Goal: Information Seeking & Learning: Understand process/instructions

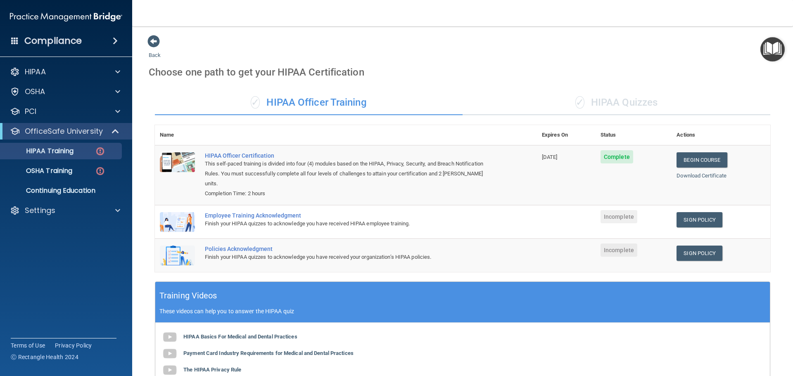
scroll to position [81, 0]
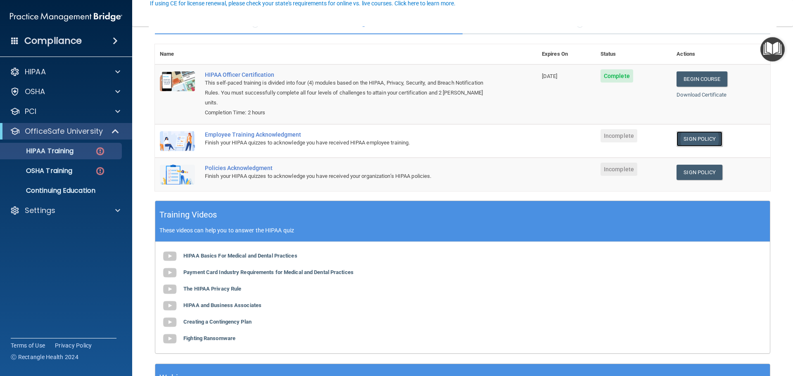
click at [692, 131] on link "Sign Policy" at bounding box center [699, 138] width 46 height 15
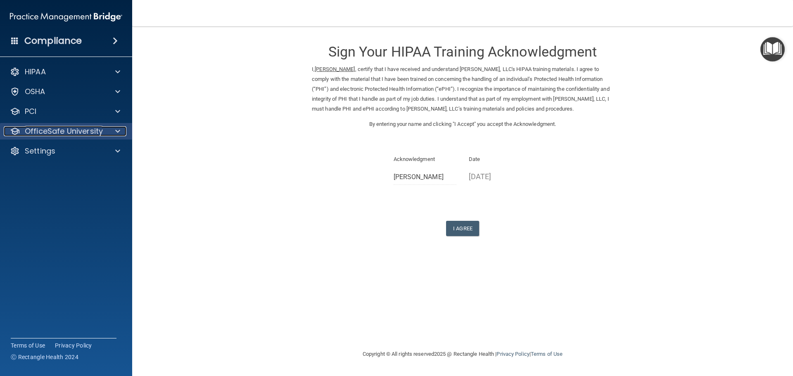
click at [120, 128] on span at bounding box center [117, 131] width 5 height 10
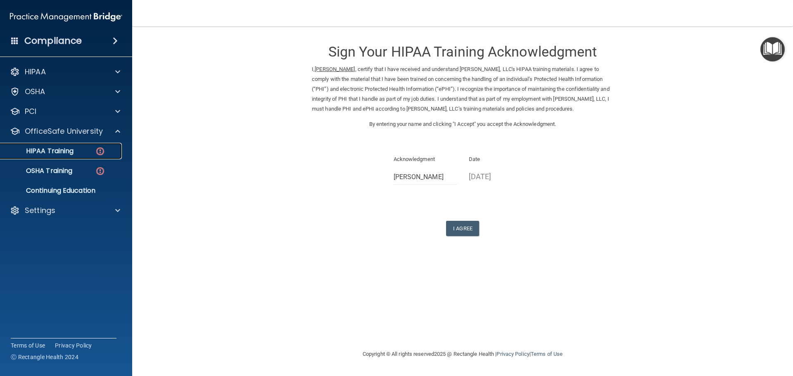
click at [104, 148] on img at bounding box center [100, 151] width 10 height 10
